Goal: Information Seeking & Learning: Learn about a topic

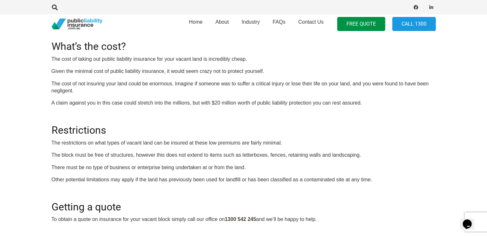
scroll to position [172, 0]
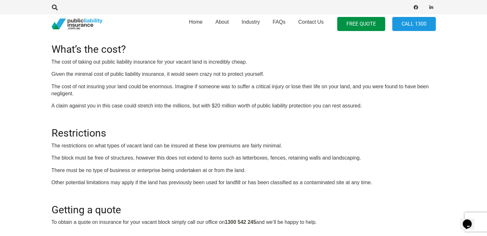
click at [487, 58] on section "Click here to get a quote OR CALL [PHONE_NUMBER] Public liability insurance for…" at bounding box center [243, 80] width 487 height 311
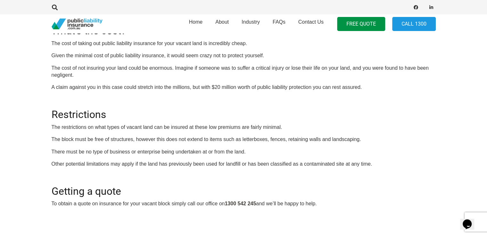
scroll to position [194, 0]
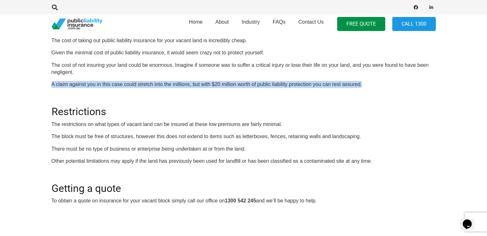
drag, startPoint x: 49, startPoint y: 85, endPoint x: 362, endPoint y: 87, distance: 313.7
click at [362, 87] on div "Click here to get a quote OR CALL [PHONE_NUMBER] Public liability insurance for…" at bounding box center [244, 59] width 400 height 291
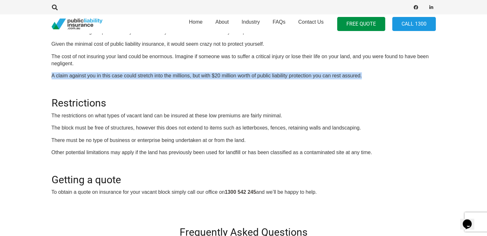
click at [52, 75] on p "A claim against you in this case could stretch into the millions, but with $20 …" at bounding box center [244, 75] width 385 height 7
drag, startPoint x: 51, startPoint y: 75, endPoint x: 369, endPoint y: 77, distance: 318.5
click at [369, 77] on div "Click here to get a quote OR CALL [PHONE_NUMBER] Public liability insurance for…" at bounding box center [244, 50] width 400 height 291
click at [124, 73] on p "A claim against you in this case could stretch into the millions, but with $20 …" at bounding box center [244, 75] width 385 height 7
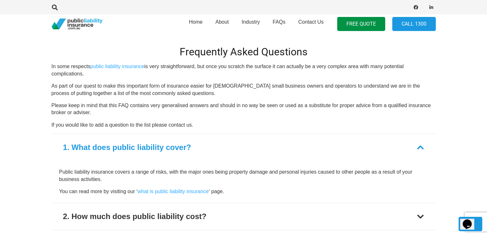
scroll to position [449, 0]
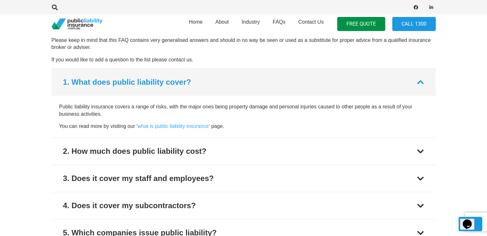
click at [414, 77] on button "1. What does public liability cover?" at bounding box center [244, 82] width 385 height 27
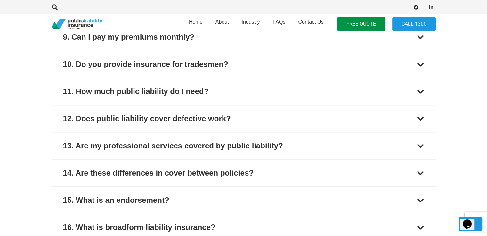
scroll to position [715, 0]
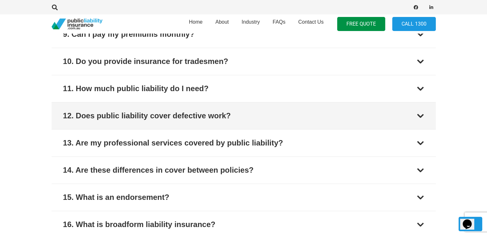
click at [197, 113] on div "12. Does public liability cover defective work?" at bounding box center [147, 116] width 168 height 12
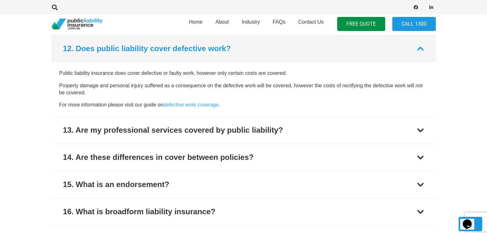
scroll to position [782, 0]
click at [239, 46] on button "12. Does public liability cover defective work?" at bounding box center [244, 48] width 385 height 27
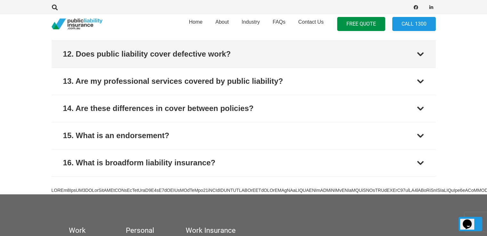
scroll to position [775, 0]
